Goal: Task Accomplishment & Management: Use online tool/utility

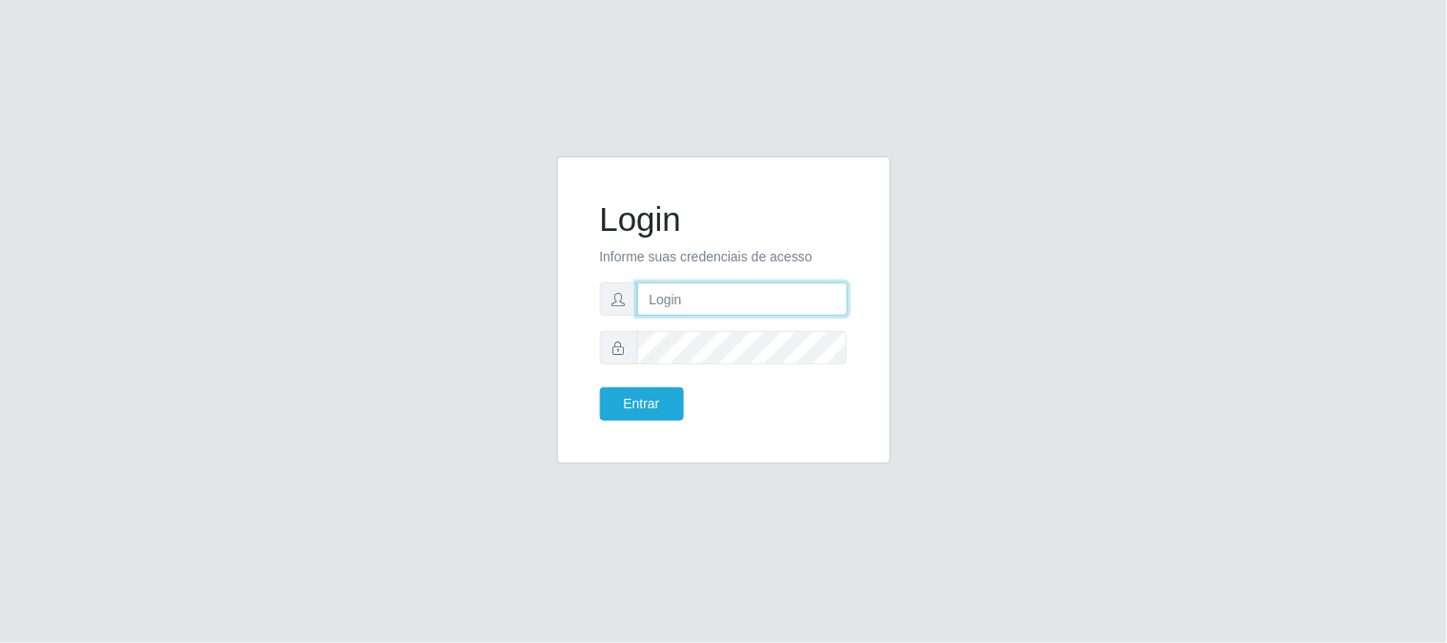
click at [772, 298] on input "text" at bounding box center [742, 298] width 211 height 33
type input "[EMAIL_ADDRESS][DOMAIN_NAME]"
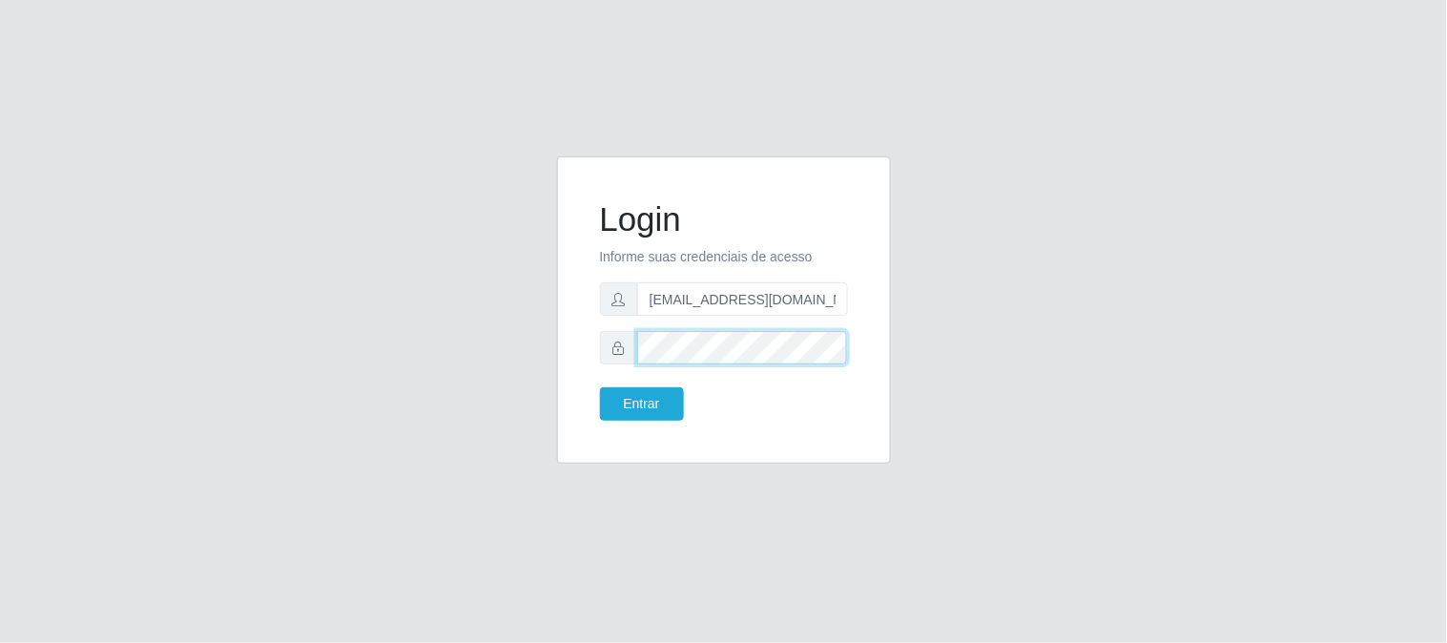
click at [600, 387] on button "Entrar" at bounding box center [642, 403] width 84 height 33
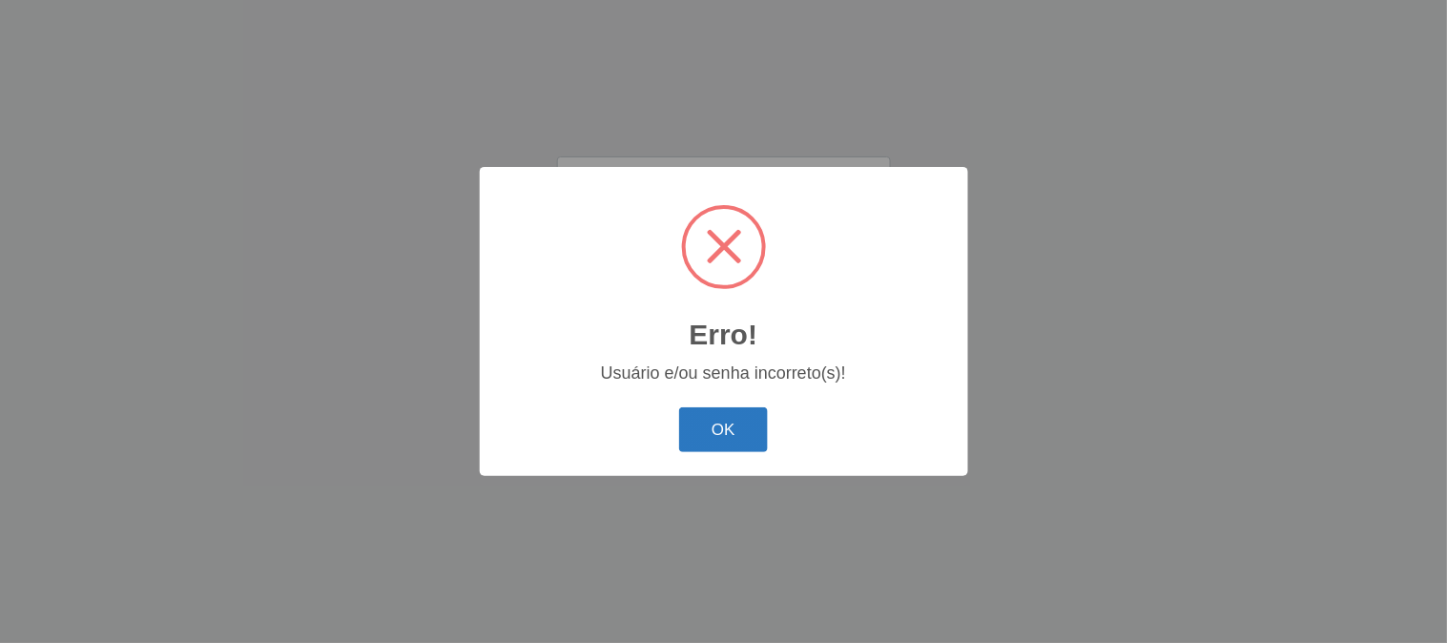
click at [720, 439] on button "OK" at bounding box center [723, 429] width 89 height 45
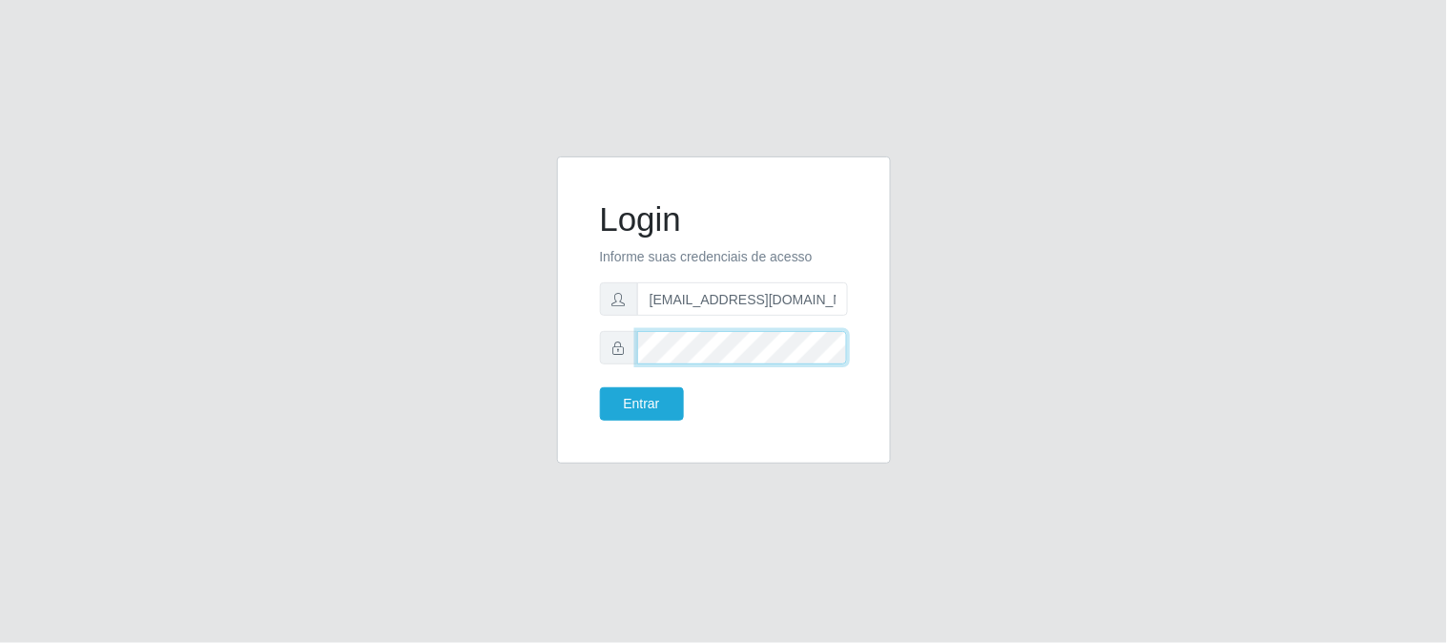
click at [600, 387] on button "Entrar" at bounding box center [642, 403] width 84 height 33
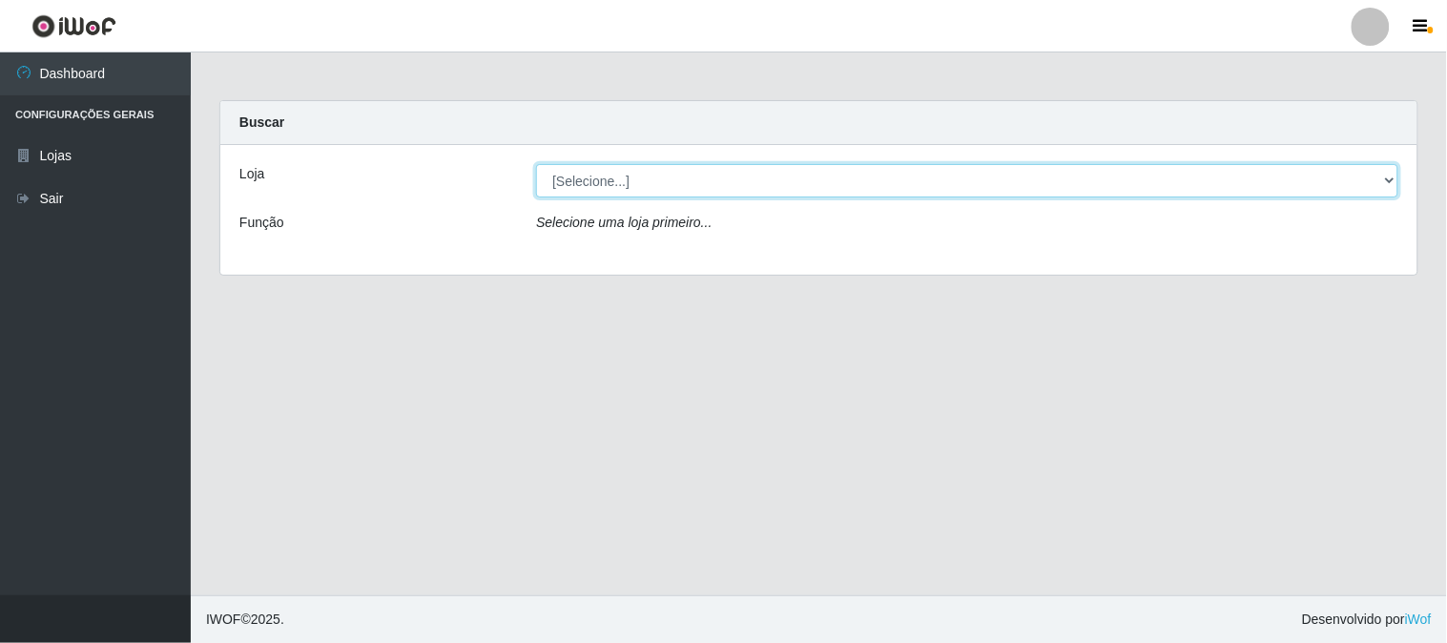
click at [728, 194] on select "[Selecione...] Queiroz Atacadão - [GEOGRAPHIC_DATA]" at bounding box center [967, 180] width 862 height 33
select select "464"
click at [536, 164] on select "[Selecione...] Queiroz Atacadão - [GEOGRAPHIC_DATA]" at bounding box center [967, 180] width 862 height 33
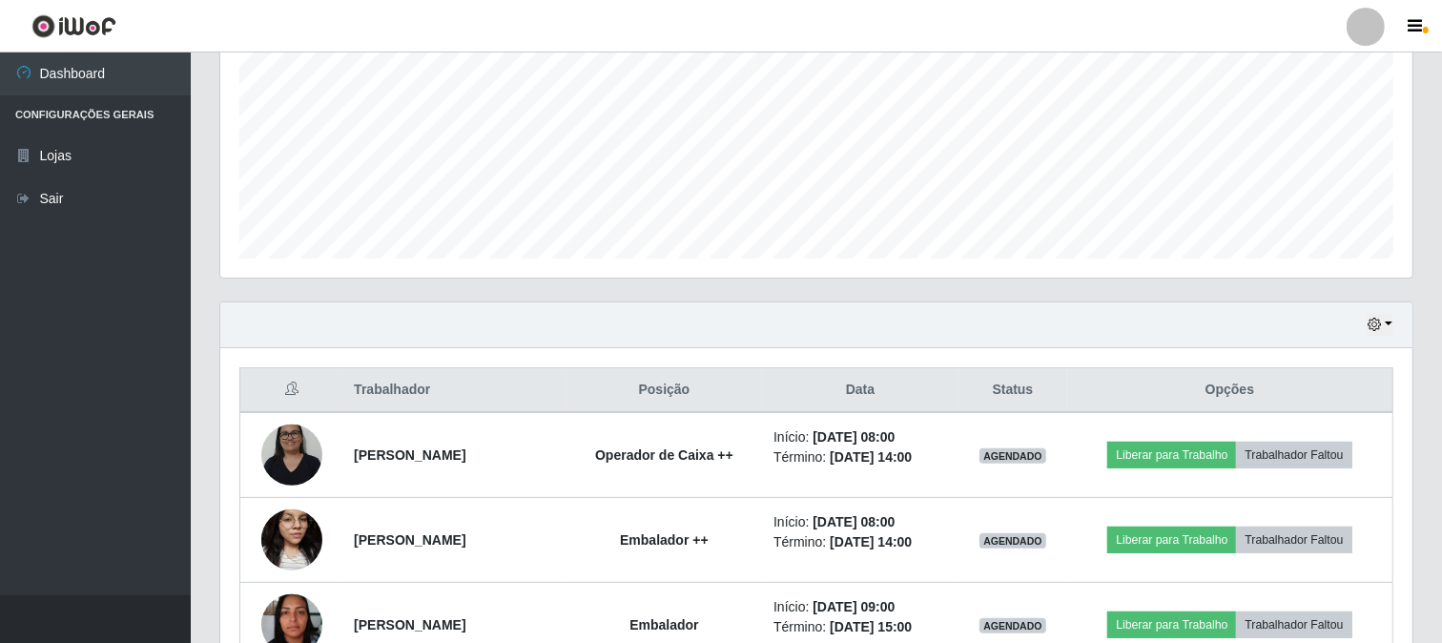
scroll to position [529, 0]
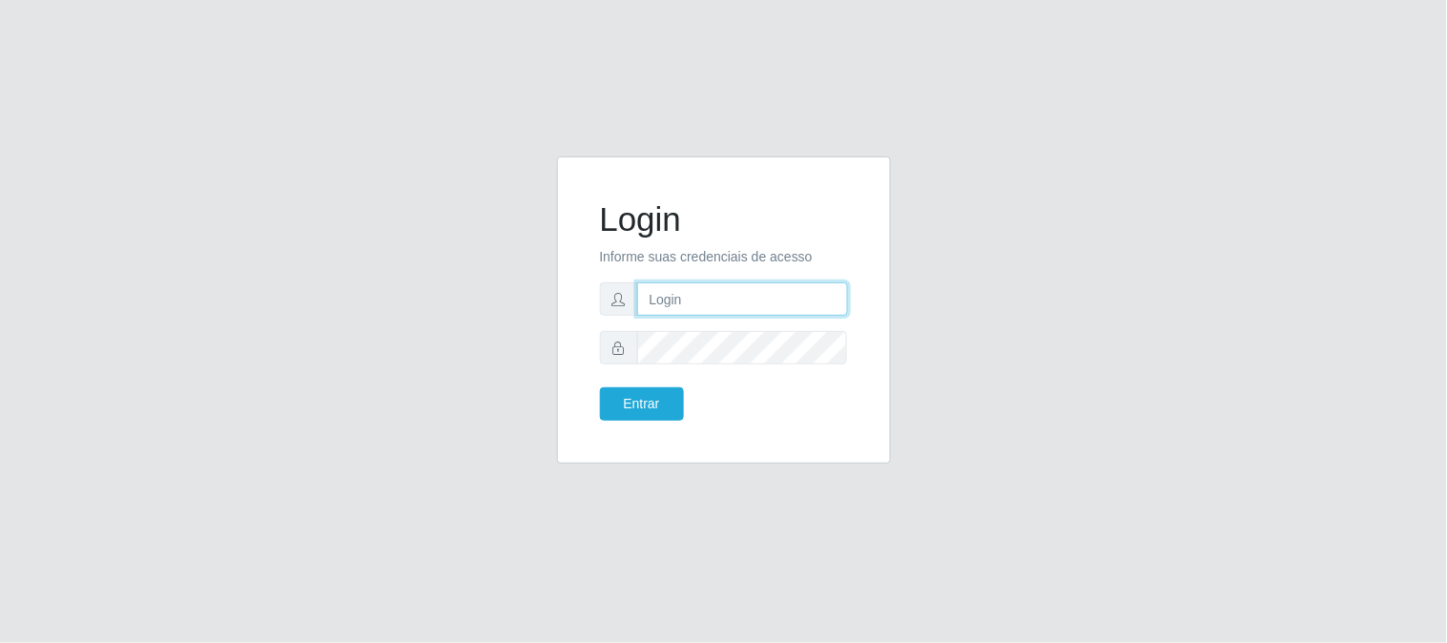
click at [756, 299] on input "text" at bounding box center [742, 298] width 211 height 33
type input "[EMAIL_ADDRESS][DOMAIN_NAME]"
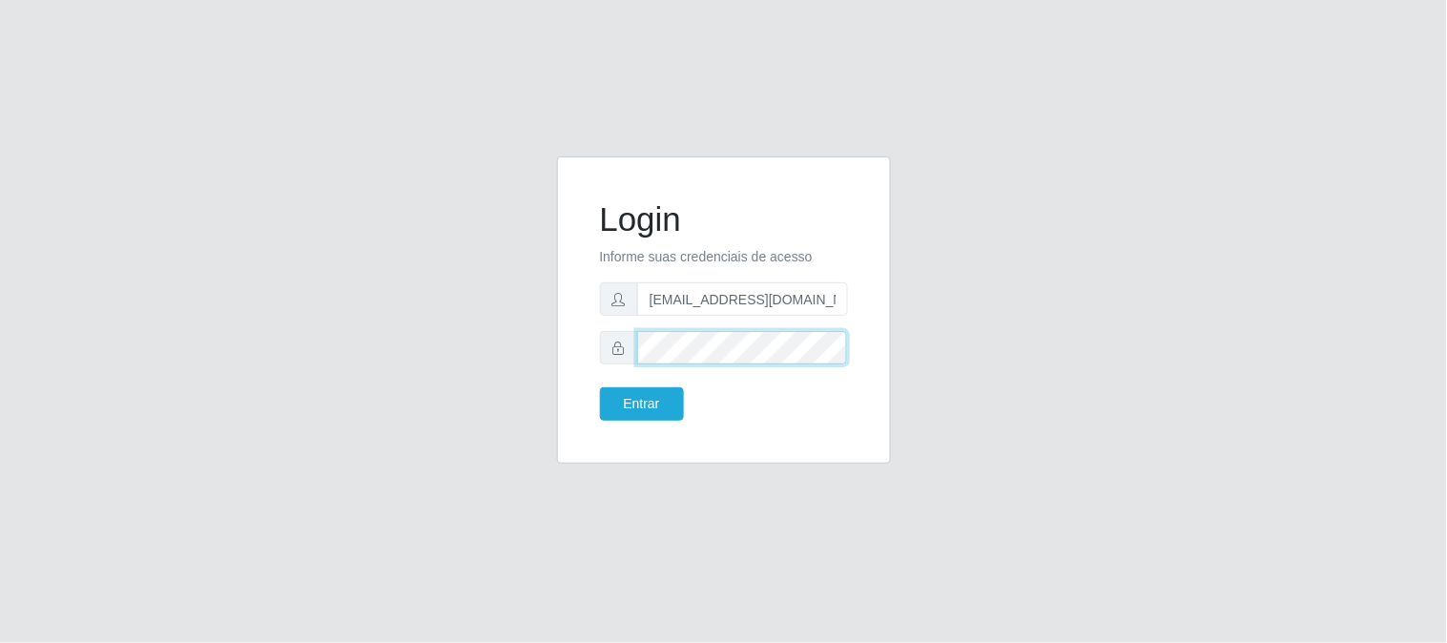
click at [600, 387] on button "Entrar" at bounding box center [642, 403] width 84 height 33
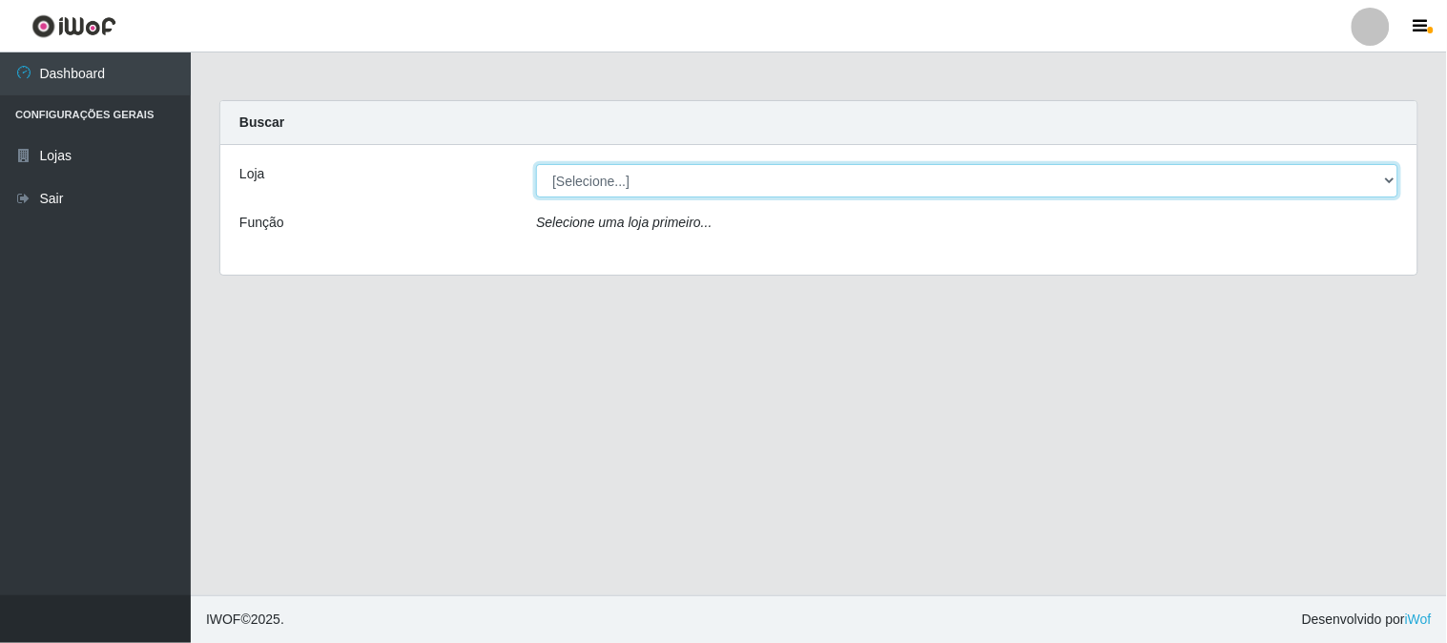
click at [750, 188] on select "[Selecione...] Queiroz Atacadão - [GEOGRAPHIC_DATA]" at bounding box center [967, 180] width 862 height 33
select select "464"
click at [536, 164] on select "[Selecione...] Queiroz Atacadão - [GEOGRAPHIC_DATA]" at bounding box center [967, 180] width 862 height 33
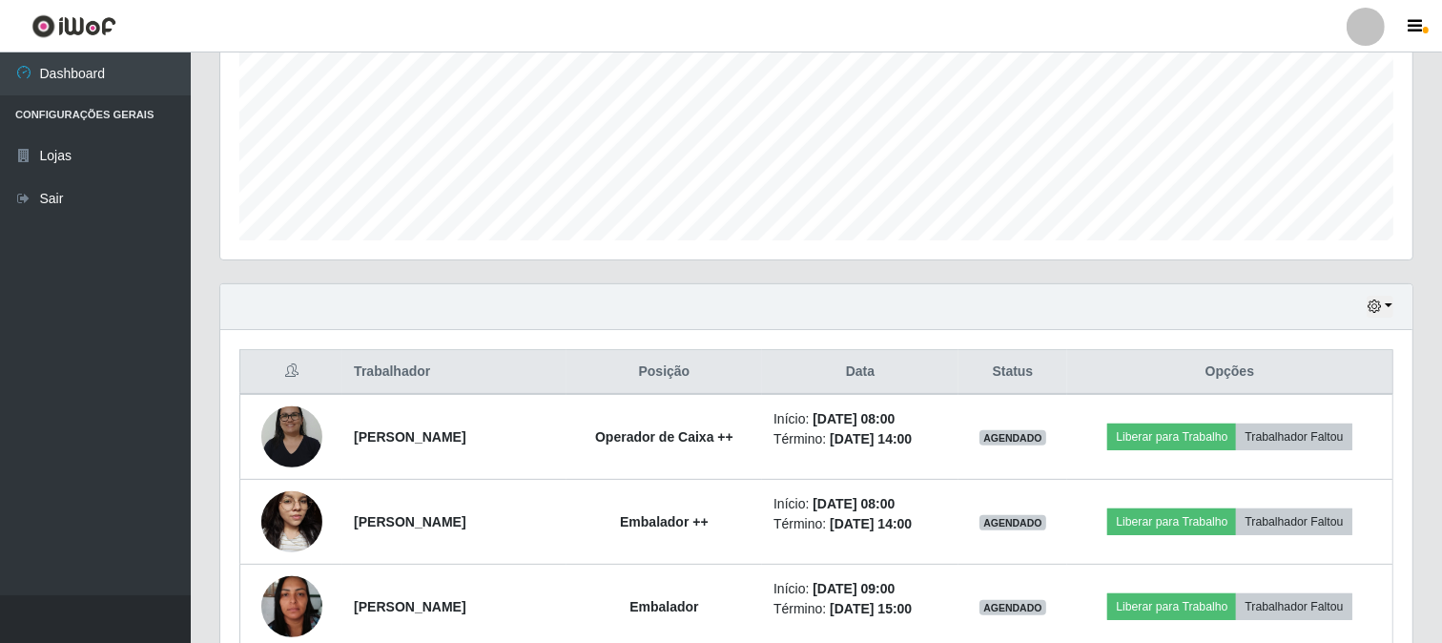
scroll to position [635, 0]
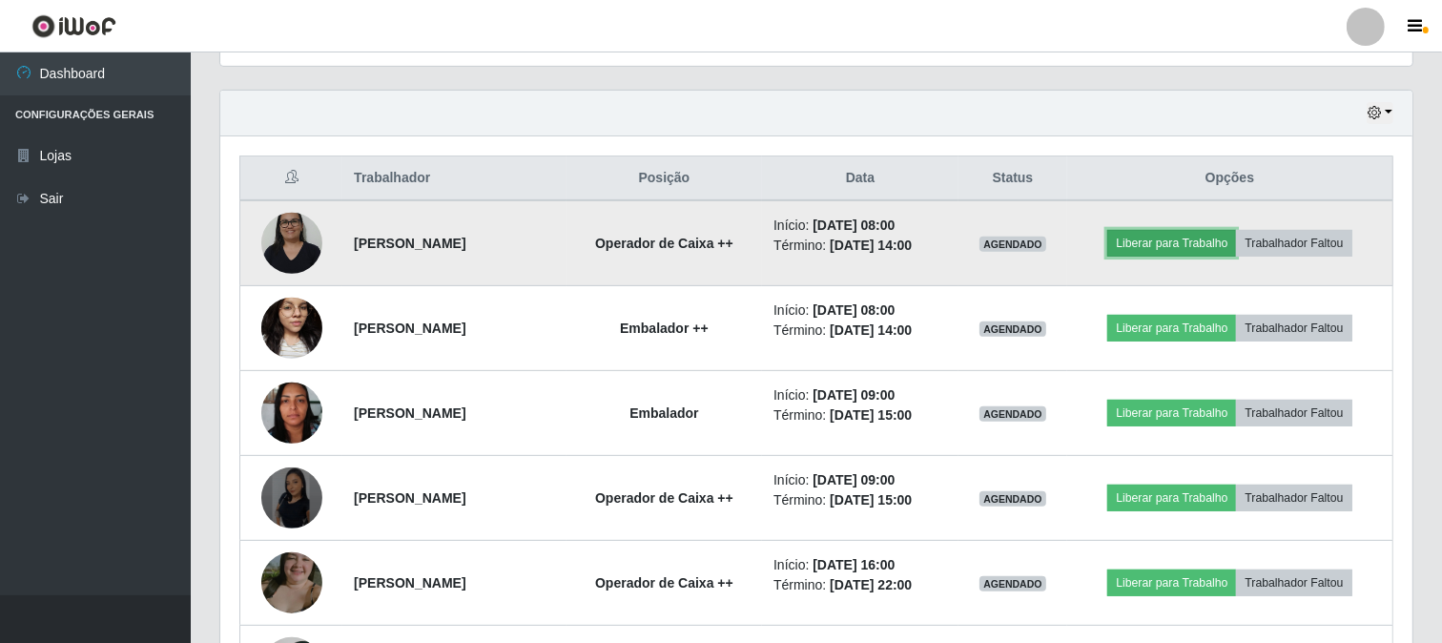
click at [1196, 240] on button "Liberar para Trabalho" at bounding box center [1171, 243] width 129 height 27
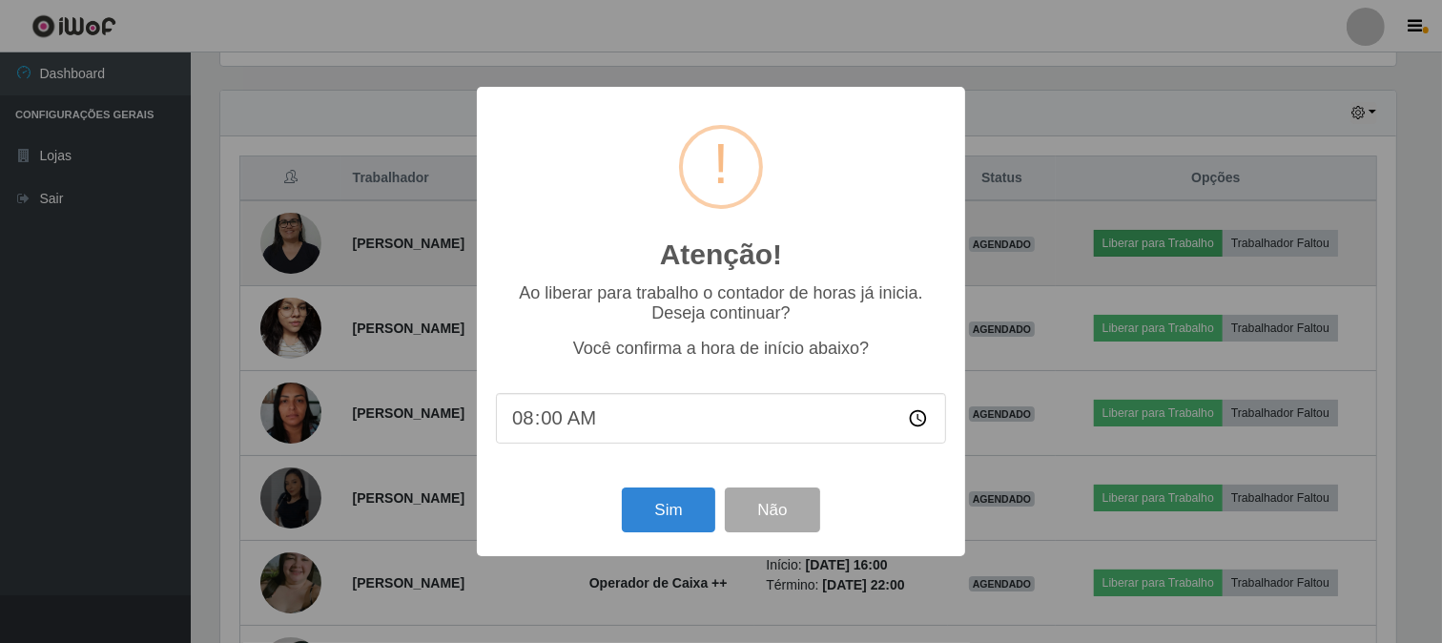
scroll to position [395, 1180]
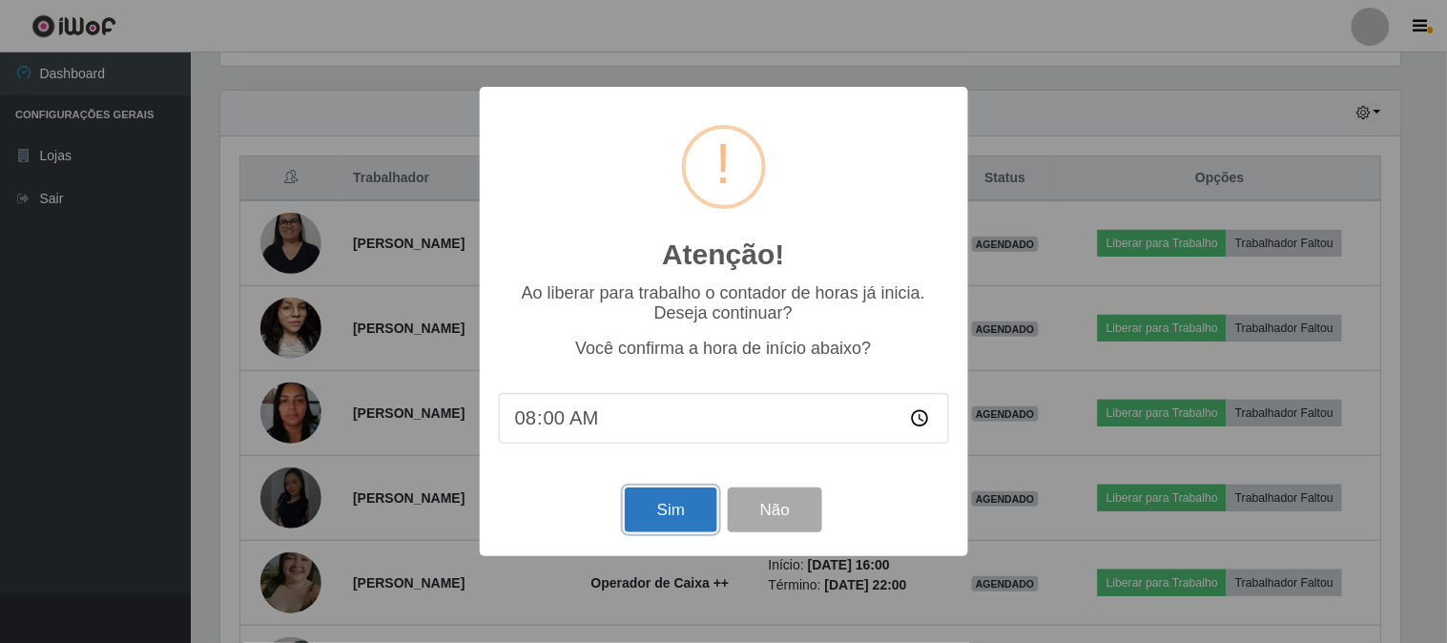
click at [653, 500] on button "Sim" at bounding box center [671, 509] width 92 height 45
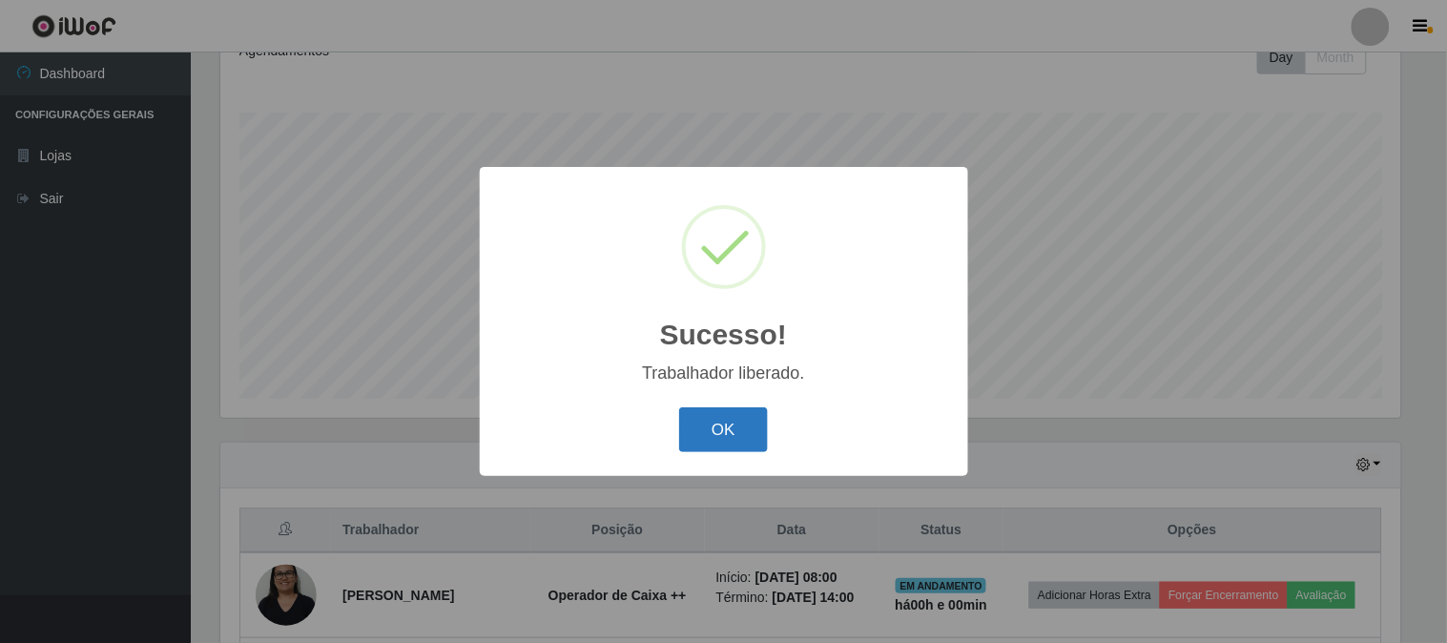
click at [741, 433] on button "OK" at bounding box center [723, 429] width 89 height 45
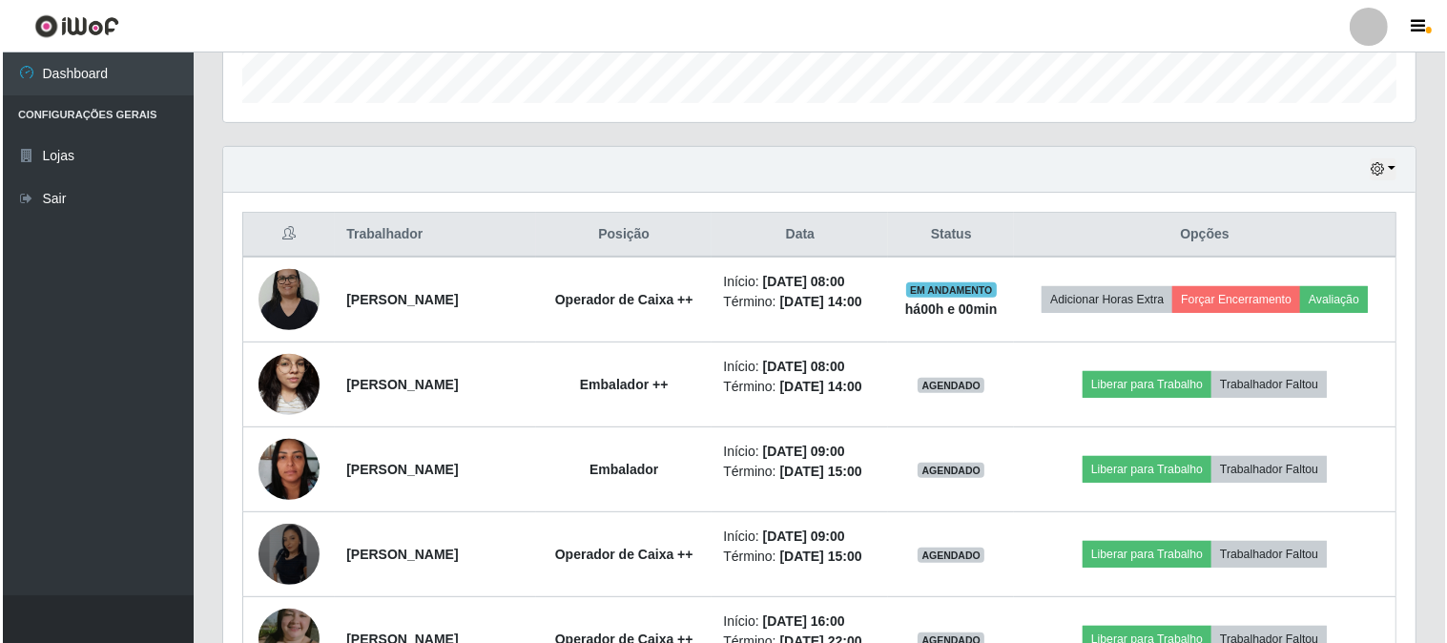
scroll to position [708, 0]
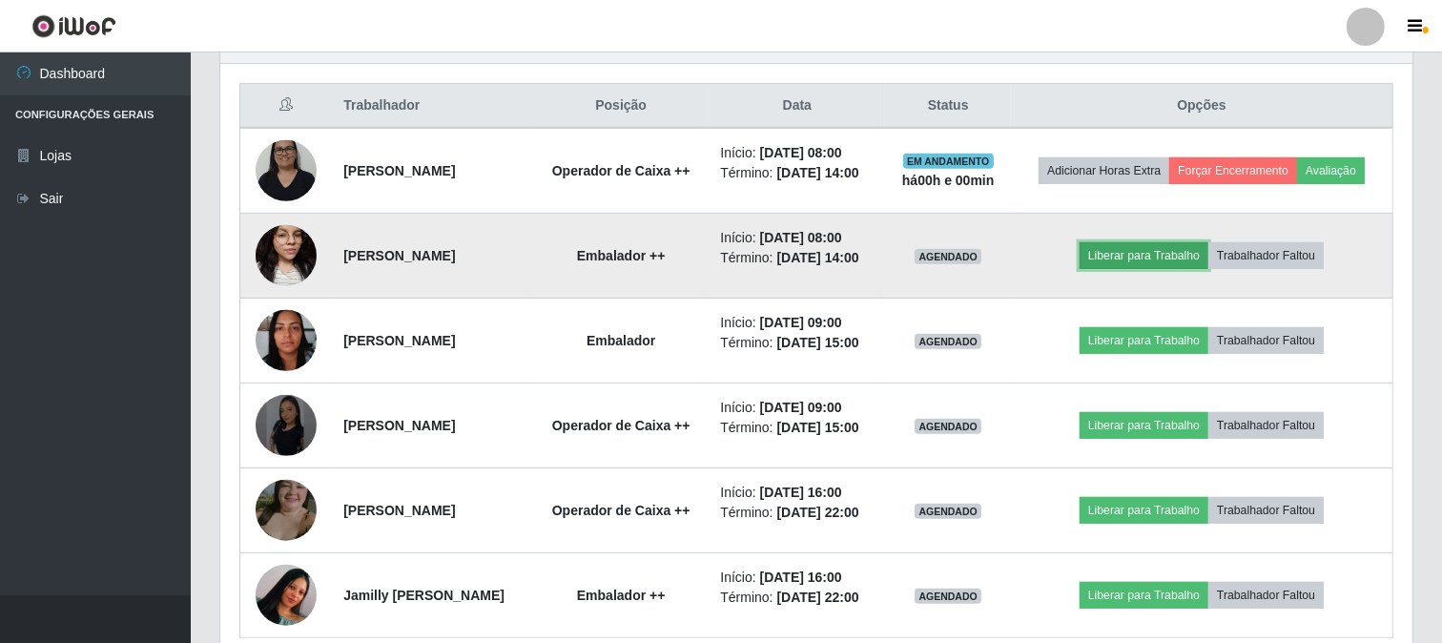
click at [1173, 269] on button "Liberar para Trabalho" at bounding box center [1143, 255] width 129 height 27
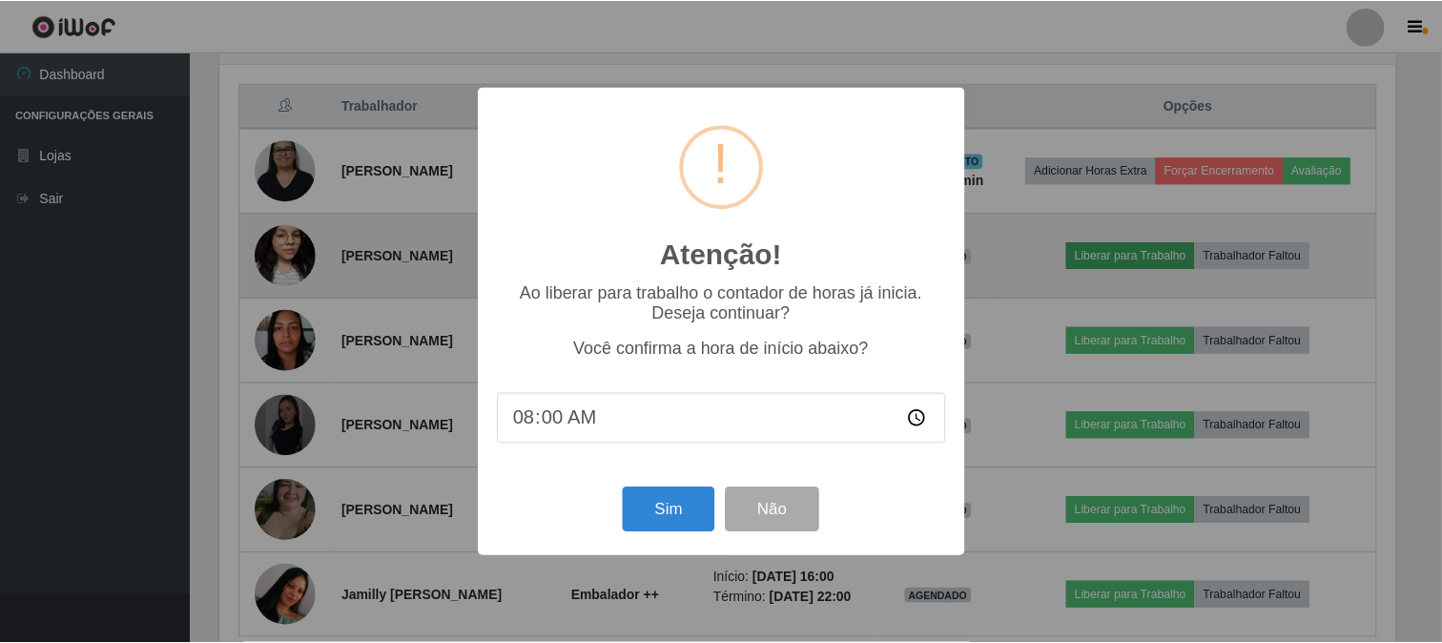
scroll to position [395, 1180]
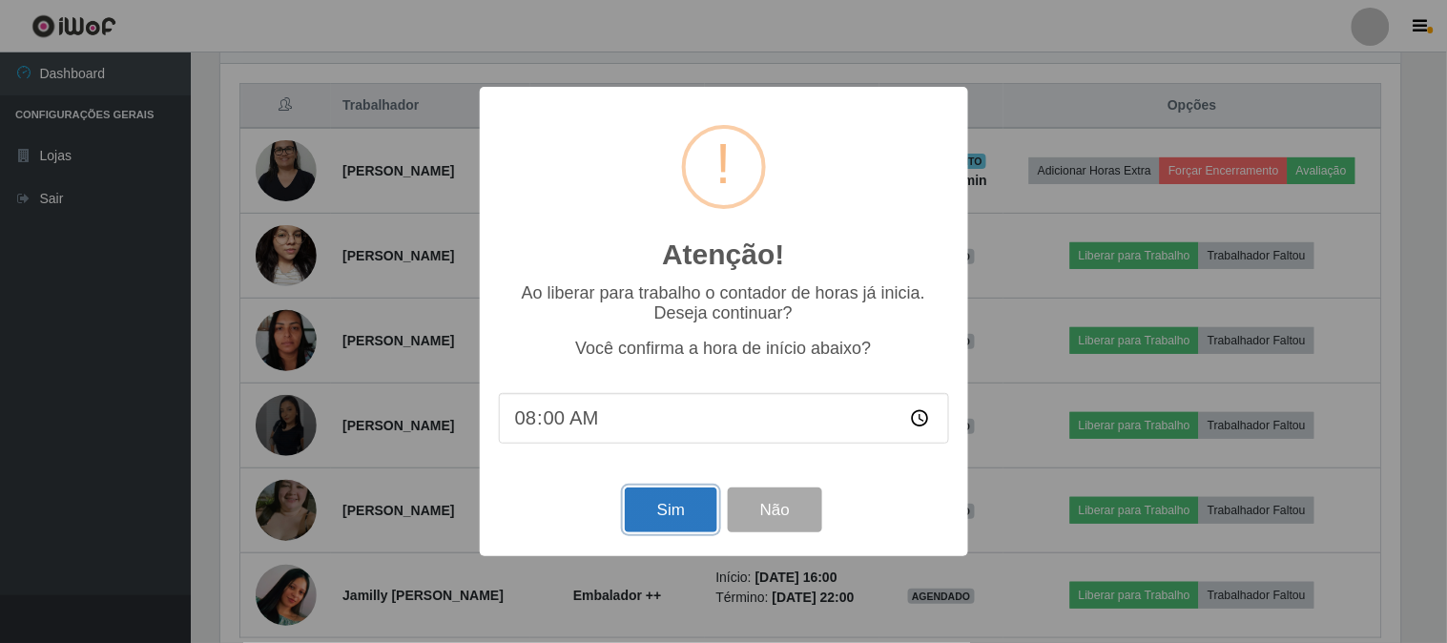
click at [678, 521] on button "Sim" at bounding box center [671, 509] width 92 height 45
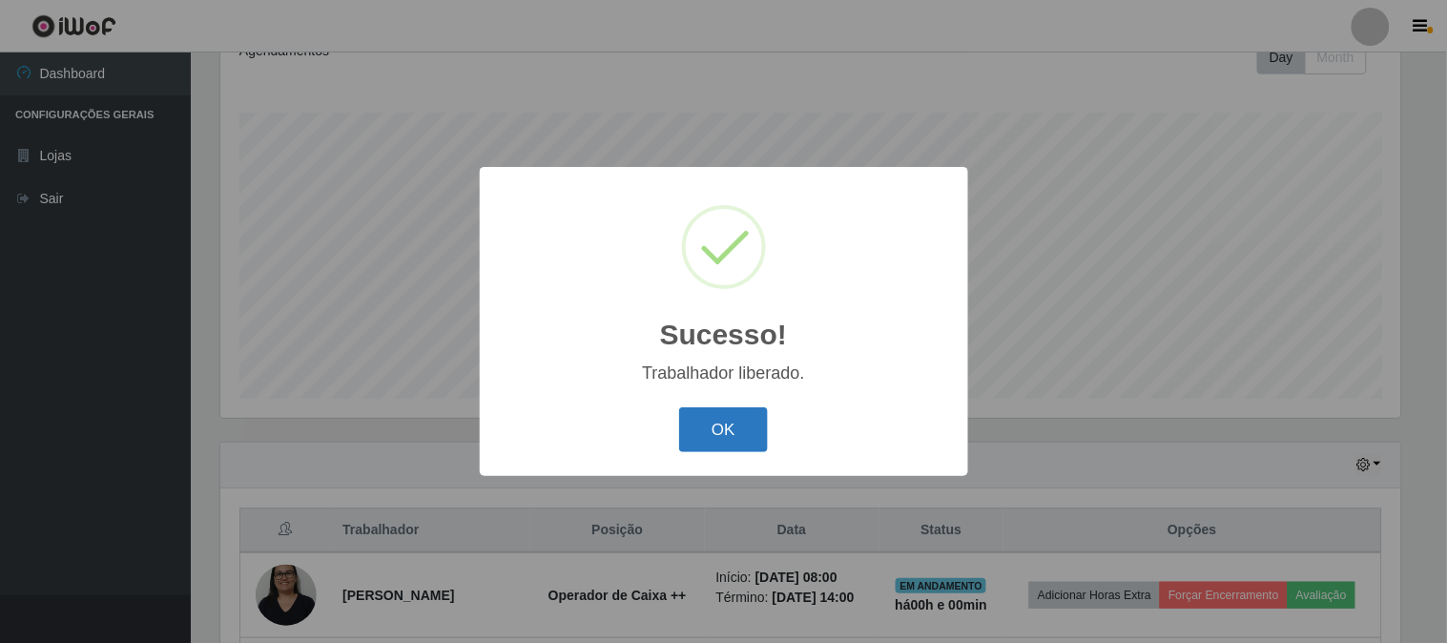
click at [728, 431] on button "OK" at bounding box center [723, 429] width 89 height 45
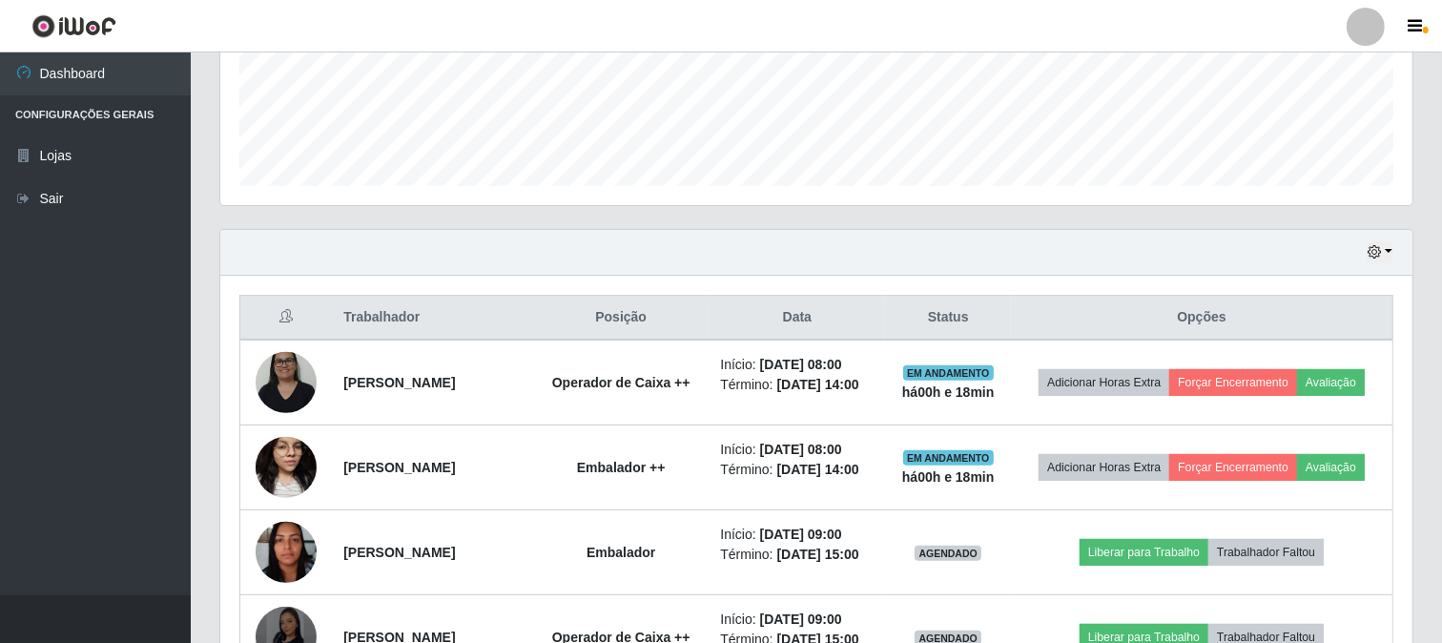
scroll to position [538, 0]
